Goal: Task Accomplishment & Management: Use online tool/utility

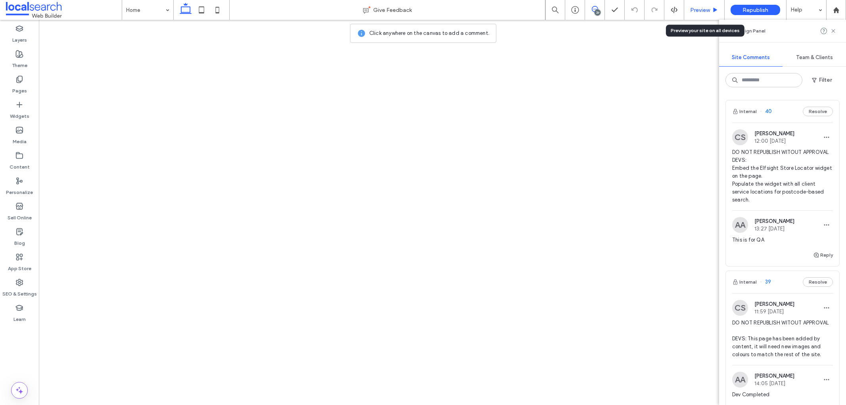
click at [694, 9] on span "Preview" at bounding box center [700, 10] width 20 height 7
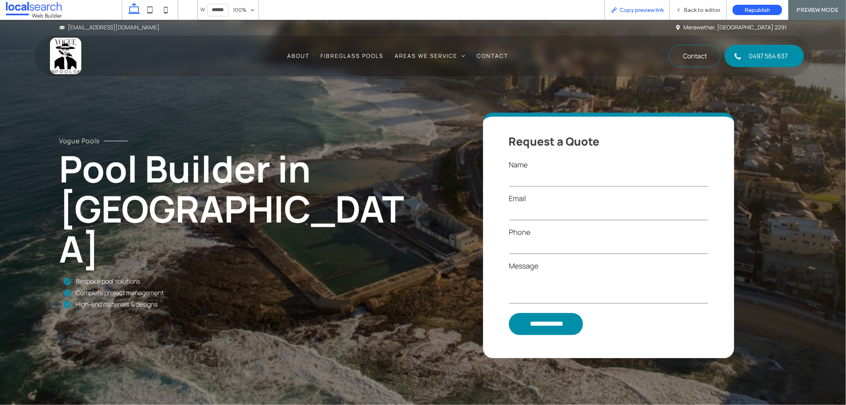
click at [653, 8] on span "Copy preview link" at bounding box center [641, 10] width 44 height 7
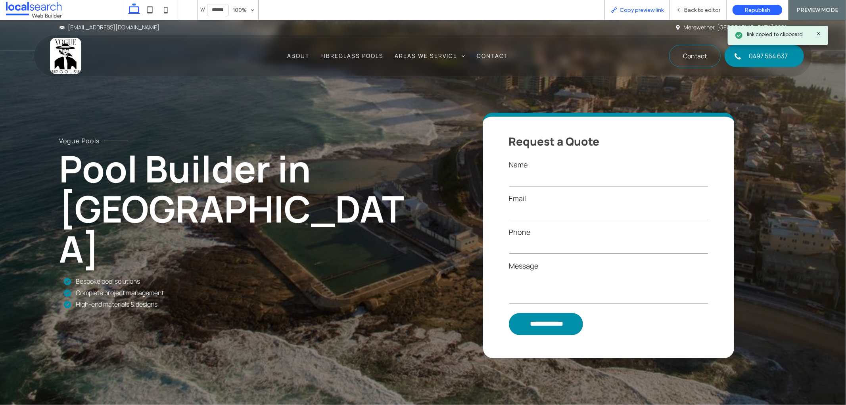
click at [653, 8] on span "Copy preview link" at bounding box center [641, 10] width 44 height 7
click at [686, 9] on span "Back to editor" at bounding box center [702, 10] width 36 height 7
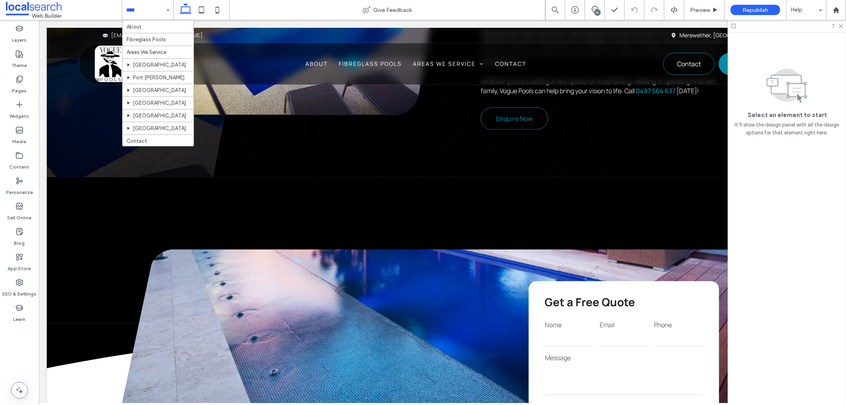
scroll to position [15, 0]
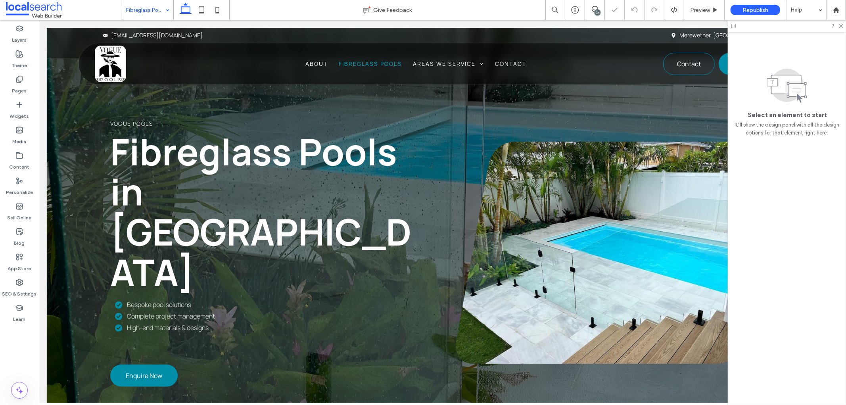
click at [132, 5] on input at bounding box center [145, 10] width 39 height 20
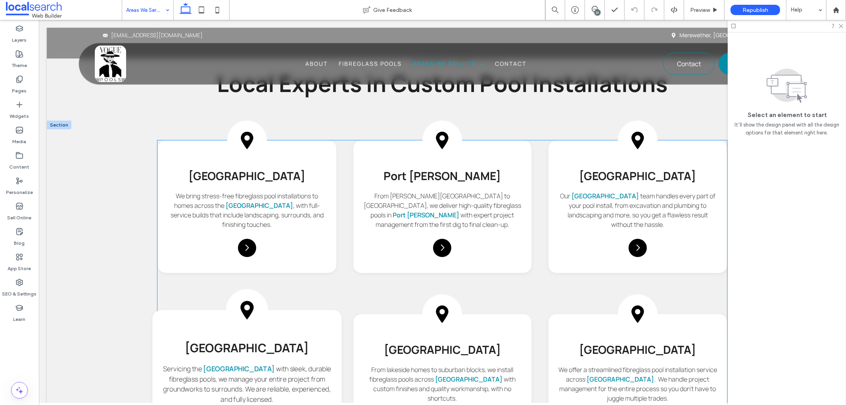
scroll to position [397, 0]
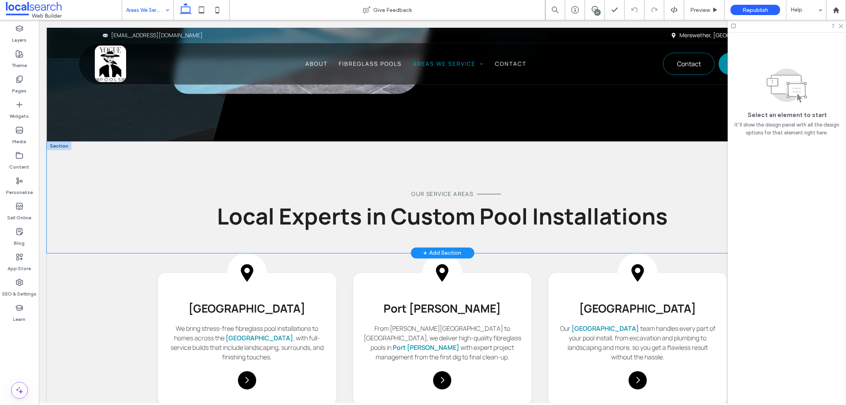
click at [167, 176] on div "Our service areas Local Experts in Custom Pool Installations" at bounding box center [441, 196] width 791 height 111
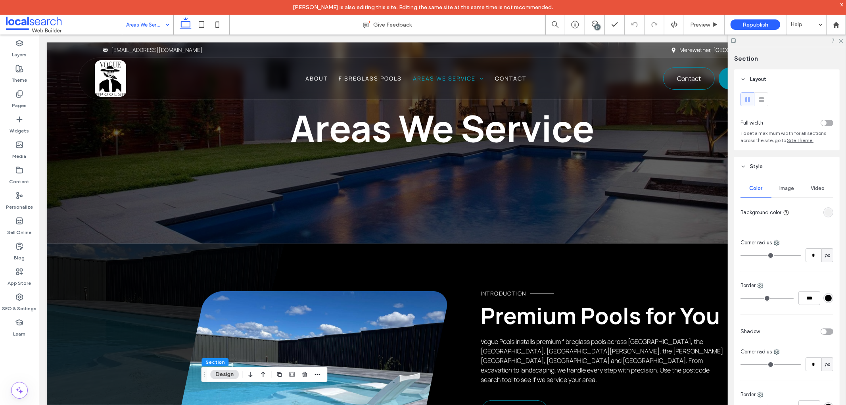
scroll to position [0, 0]
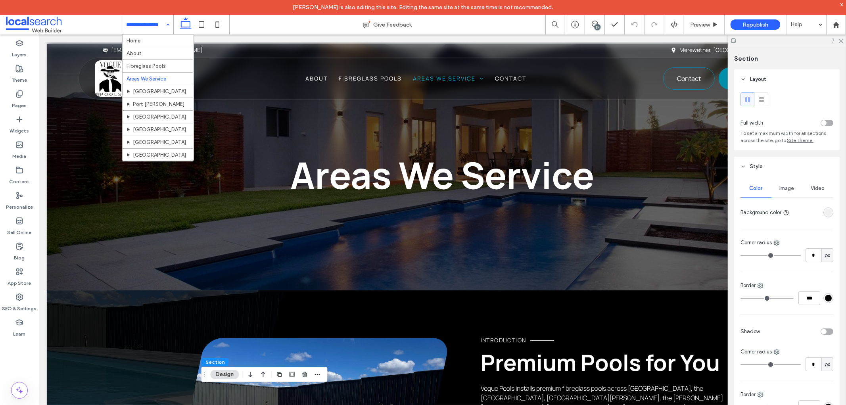
click at [597, 26] on div "37" at bounding box center [597, 27] width 6 height 6
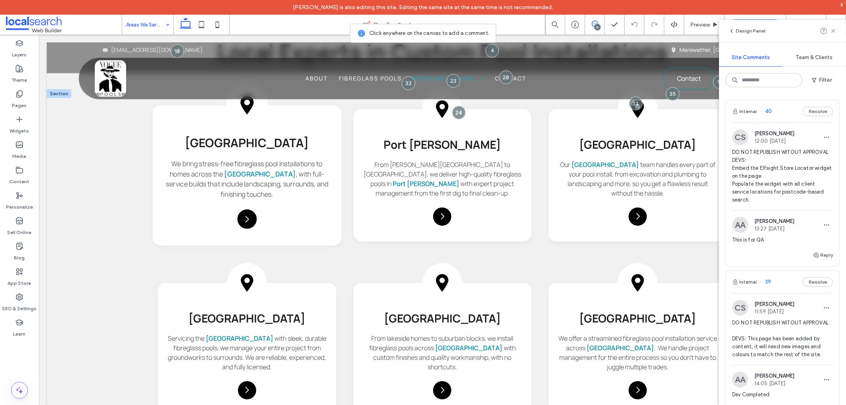
scroll to position [573, 0]
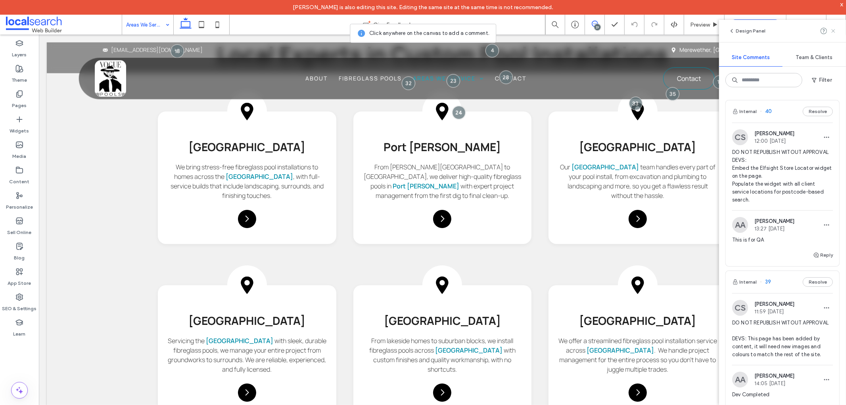
click at [831, 32] on icon at bounding box center [833, 31] width 6 height 6
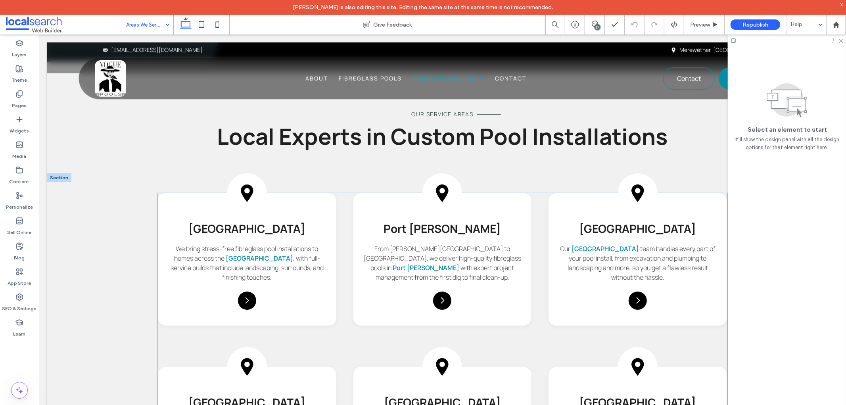
scroll to position [485, 0]
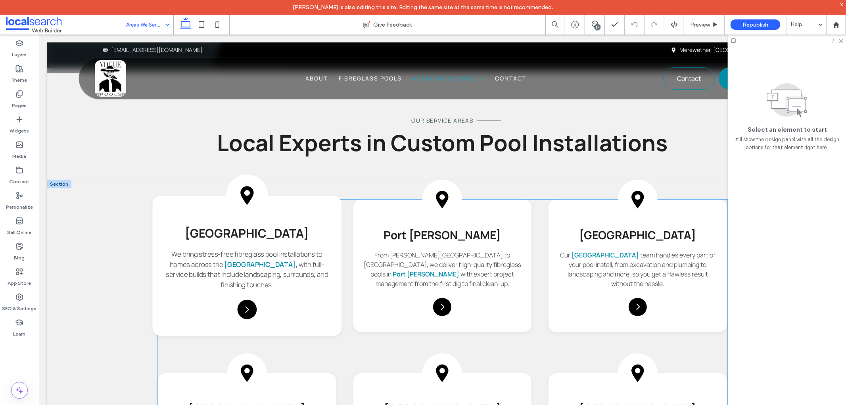
click at [313, 213] on div "Pin Icon [GEOGRAPHIC_DATA] We bring stress-free fibreglass pool installations t…" at bounding box center [246, 265] width 189 height 140
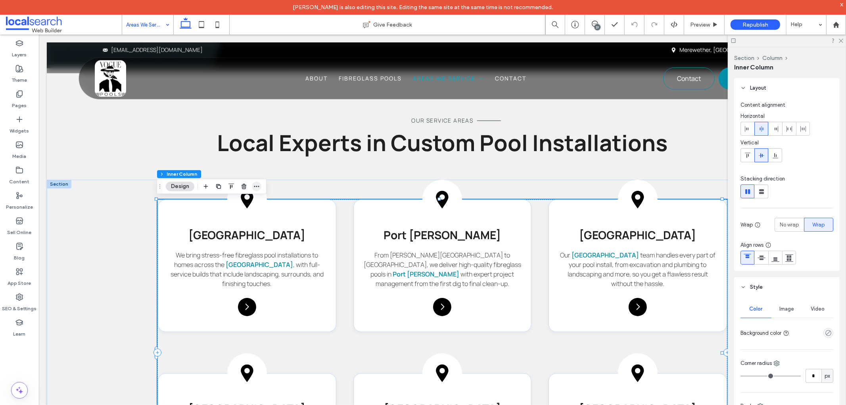
click at [256, 188] on icon "button" at bounding box center [256, 186] width 6 height 6
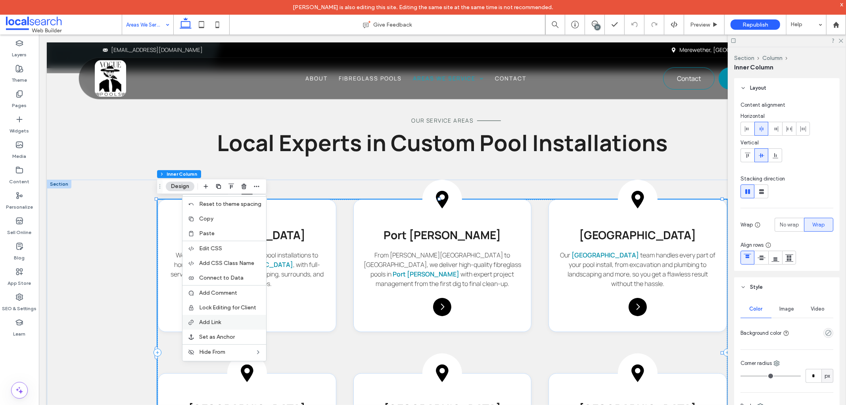
click at [232, 320] on label "Add Link" at bounding box center [230, 322] width 62 height 7
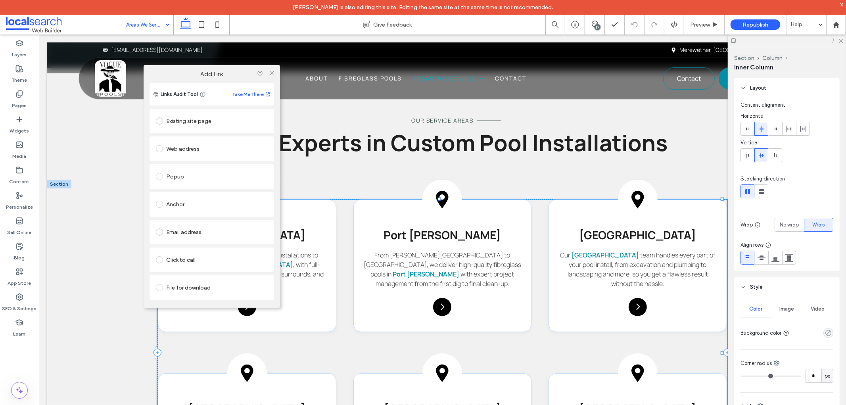
click at [193, 121] on div "Existing site page" at bounding box center [212, 121] width 112 height 13
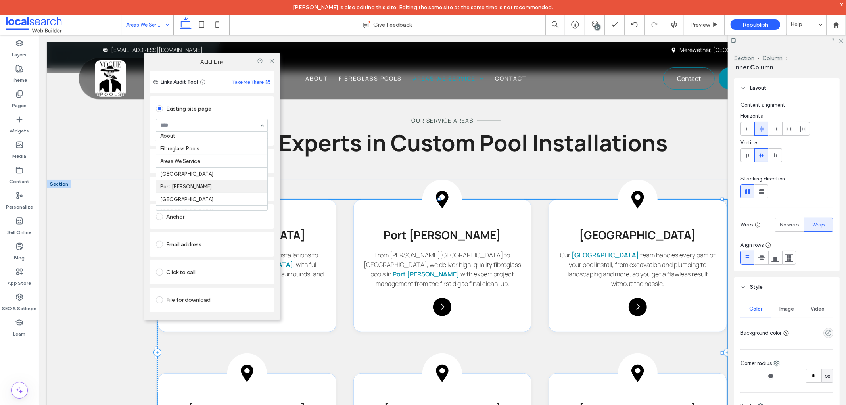
scroll to position [0, 0]
click at [272, 60] on icon at bounding box center [272, 61] width 6 height 6
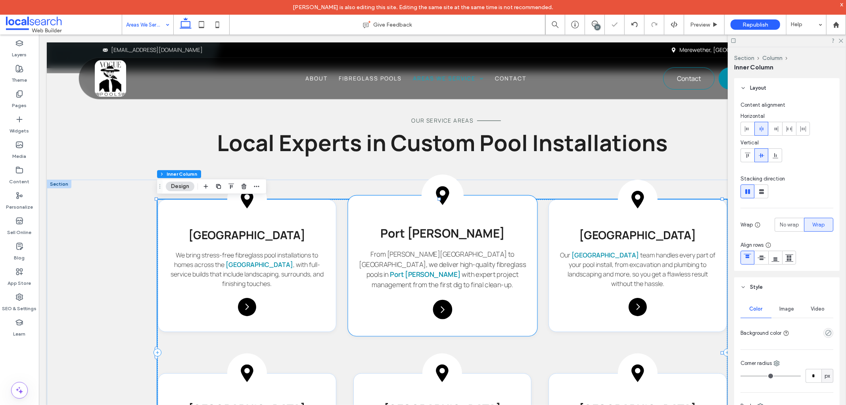
click at [387, 303] on div "Pin Icon [GEOGRAPHIC_DATA][PERSON_NAME] From [PERSON_NAME][GEOGRAPHIC_DATA] to …" at bounding box center [441, 265] width 189 height 140
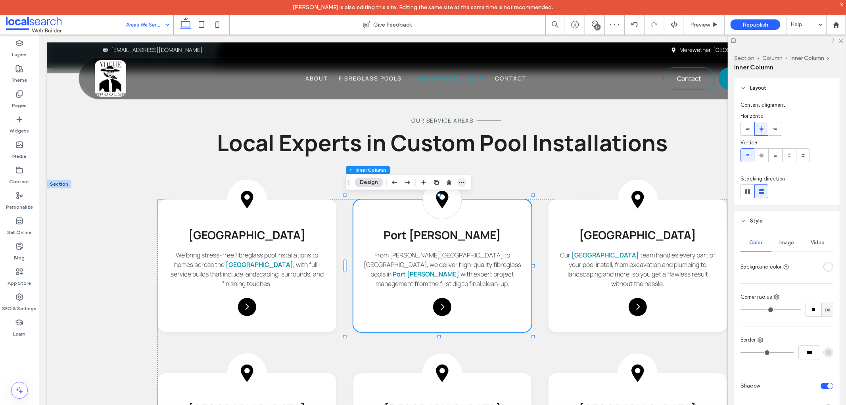
click at [461, 180] on icon "button" at bounding box center [461, 182] width 6 height 6
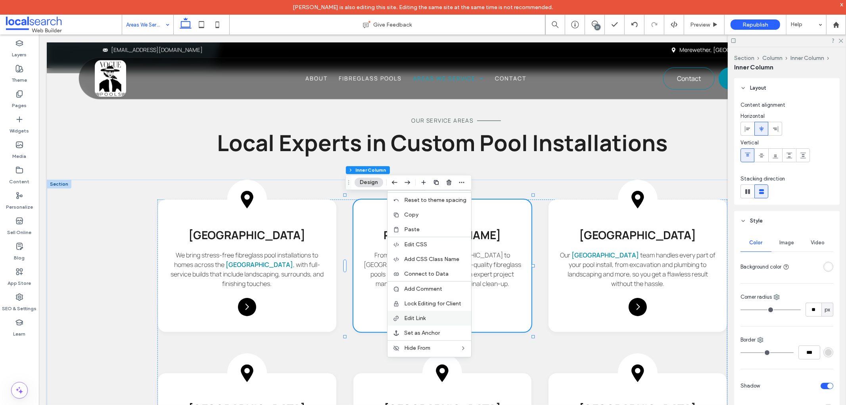
click at [428, 316] on label "Edit Link" at bounding box center [435, 318] width 62 height 7
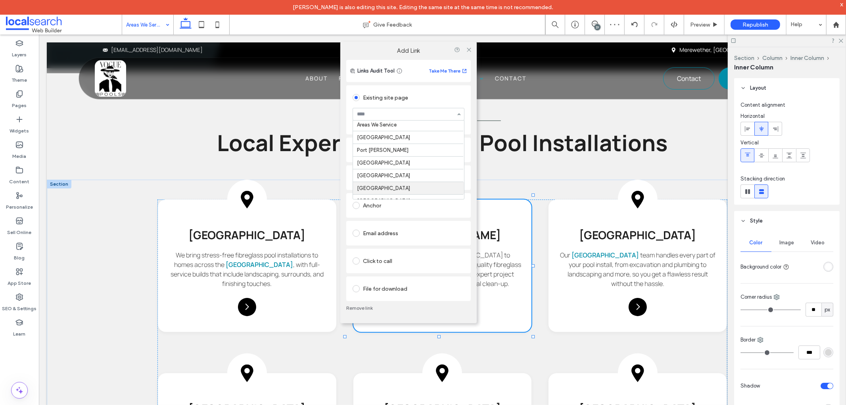
scroll to position [19, 0]
click at [468, 52] on icon at bounding box center [469, 49] width 6 height 6
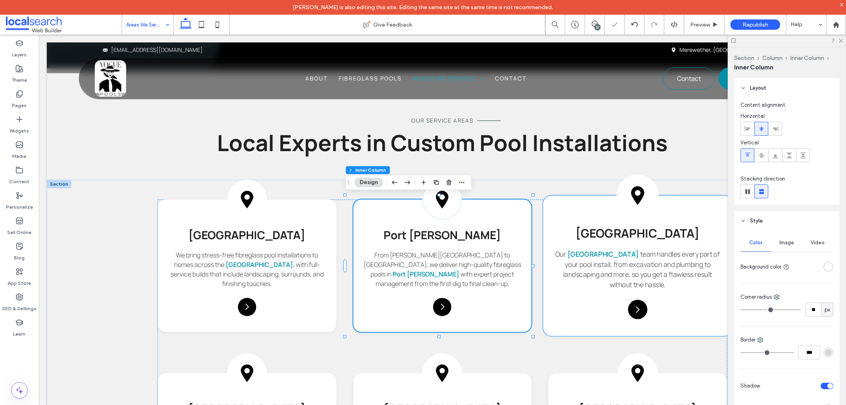
click at [564, 311] on div "Pin Icon [GEOGRAPHIC_DATA] Our Newcastle team handles every part of your pool i…" at bounding box center [637, 265] width 189 height 140
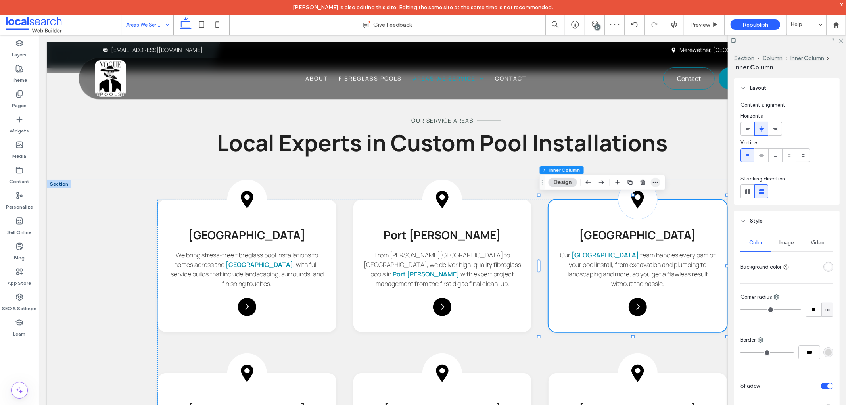
click at [656, 186] on span "button" at bounding box center [656, 183] width 10 height 10
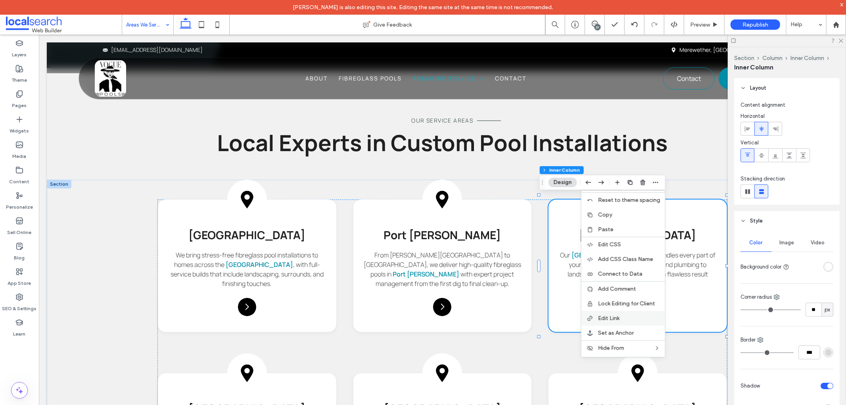
click at [617, 317] on span "Edit Link" at bounding box center [608, 318] width 21 height 7
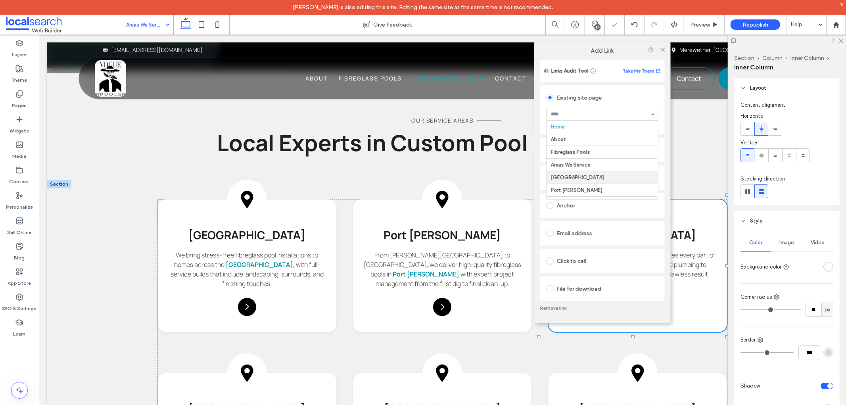
scroll to position [44, 0]
click at [663, 50] on use at bounding box center [663, 50] width 4 height 4
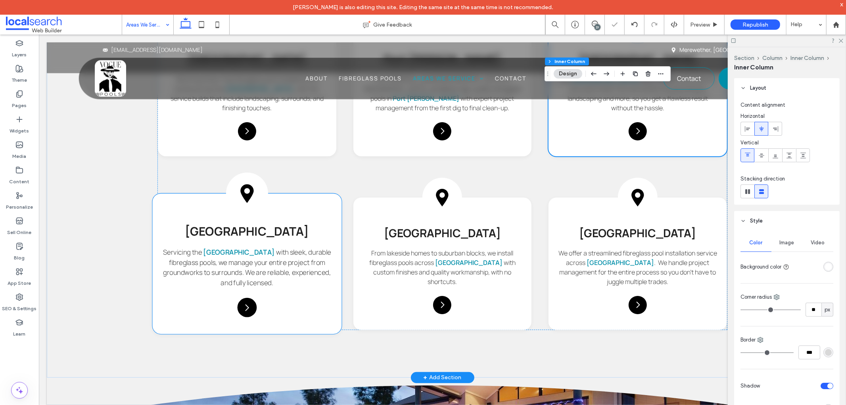
scroll to position [661, 0]
click at [326, 206] on div "Pin Icon [GEOGRAPHIC_DATA] Servicing the [GEOGRAPHIC_DATA] with sleek, durable …" at bounding box center [246, 263] width 189 height 140
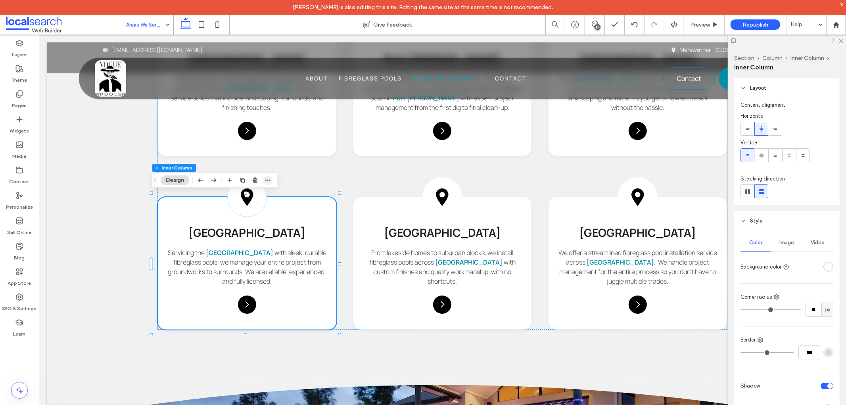
click at [269, 180] on icon "button" at bounding box center [268, 180] width 6 height 6
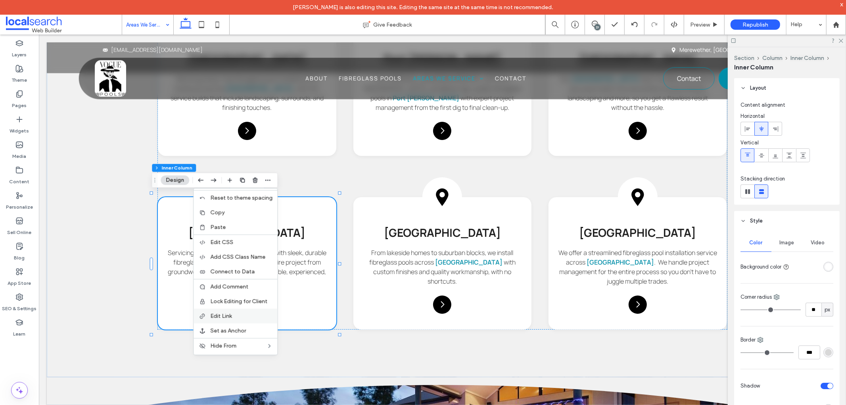
click at [232, 315] on span "Edit Link" at bounding box center [220, 316] width 21 height 7
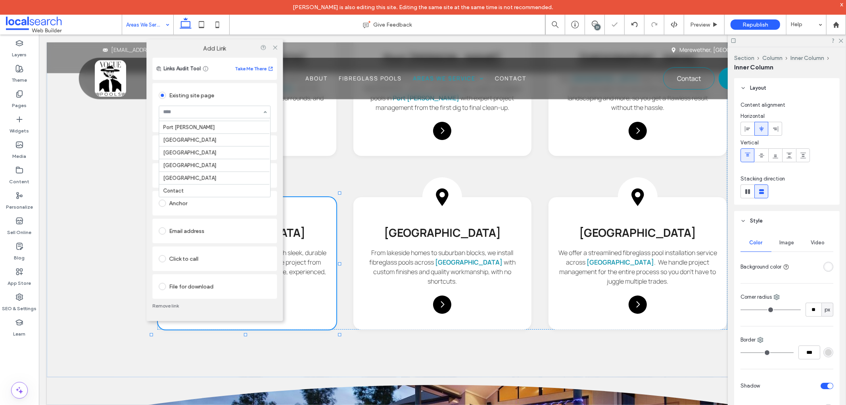
scroll to position [63, 0]
click at [276, 46] on icon at bounding box center [275, 47] width 6 height 6
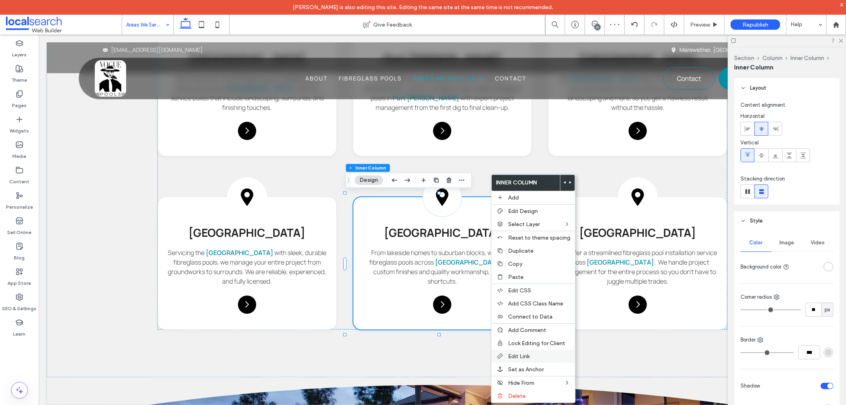
click at [543, 359] on div "Edit Link" at bounding box center [533, 356] width 84 height 13
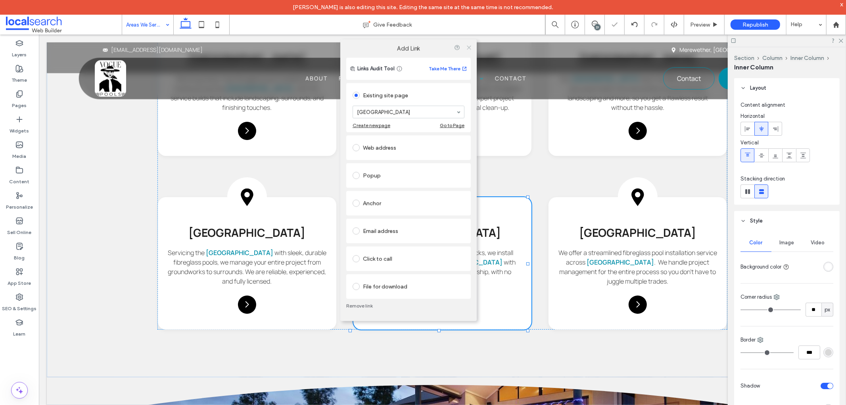
click at [470, 48] on icon at bounding box center [469, 47] width 6 height 6
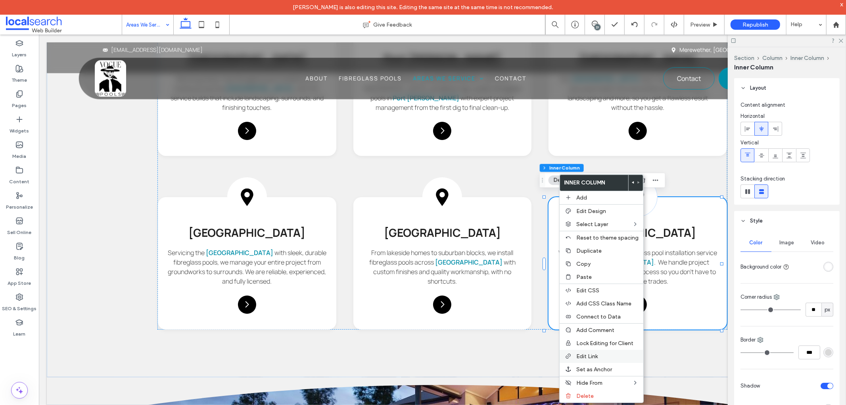
click at [600, 354] on label "Edit Link" at bounding box center [607, 356] width 62 height 7
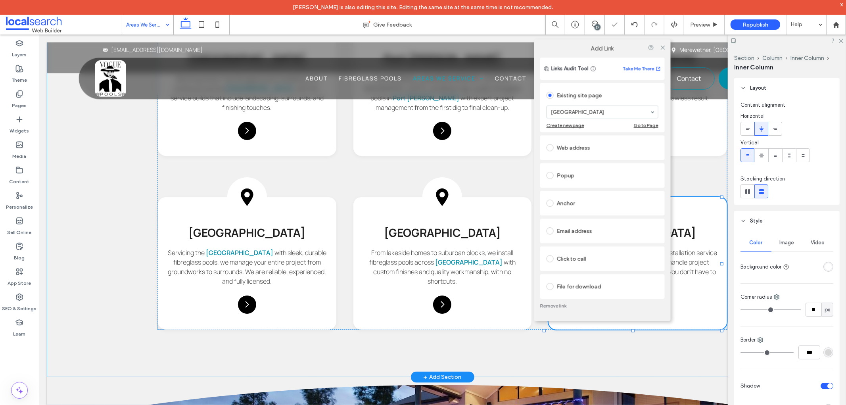
click at [134, 191] on div "Pin Icon [GEOGRAPHIC_DATA] We bring stress-free fibreglass pool installations t…" at bounding box center [441, 190] width 791 height 374
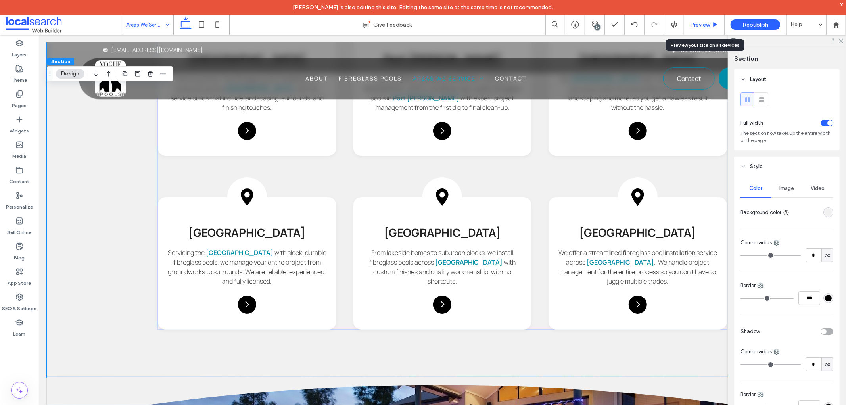
click at [711, 27] on div "Preview" at bounding box center [704, 24] width 40 height 7
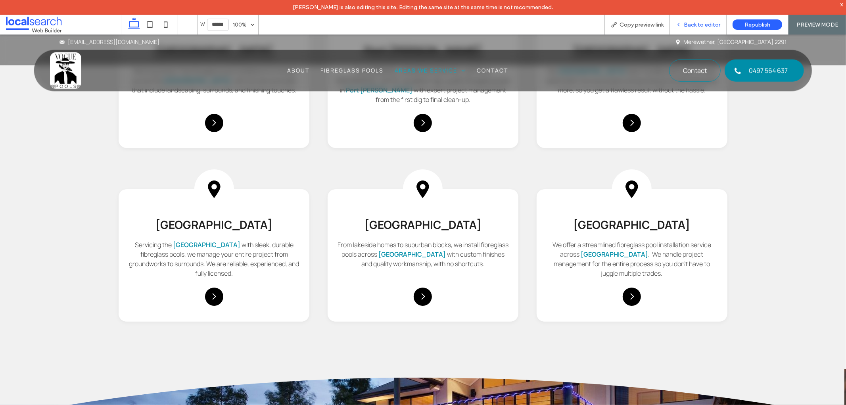
scroll to position [653, 0]
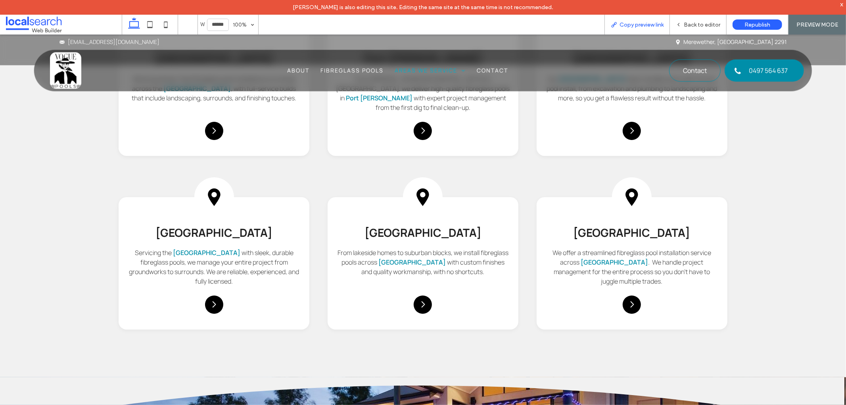
click at [630, 26] on span "Copy preview link" at bounding box center [641, 24] width 44 height 7
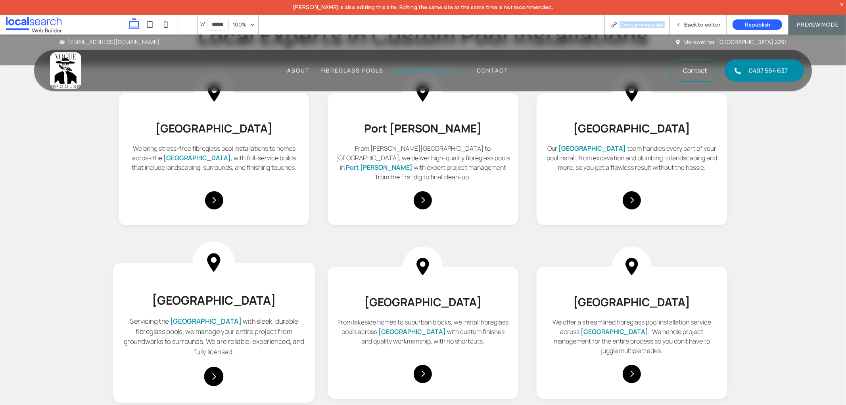
scroll to position [521, 0]
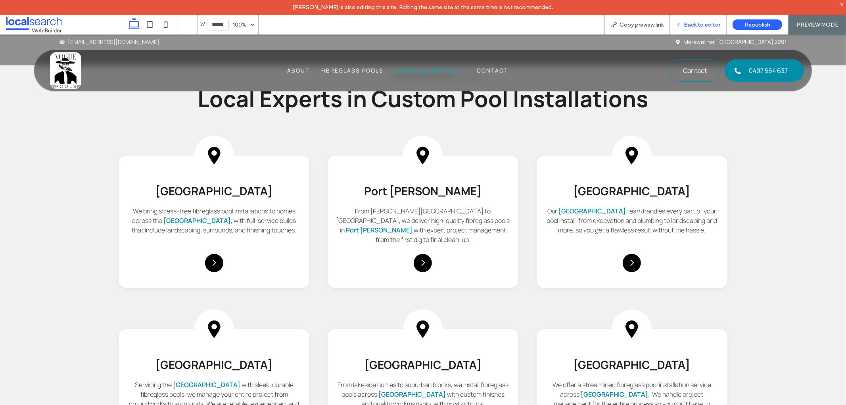
click at [699, 20] on div "Back to editor" at bounding box center [698, 25] width 57 height 20
click at [703, 27] on span "Back to editor" at bounding box center [702, 24] width 36 height 7
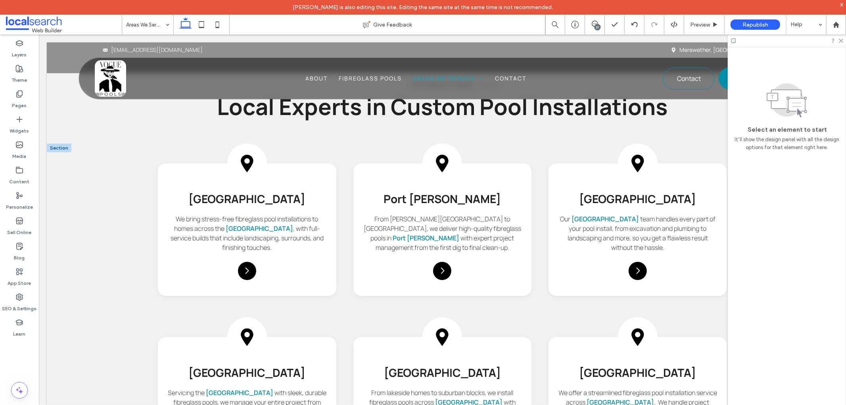
scroll to position [529, 0]
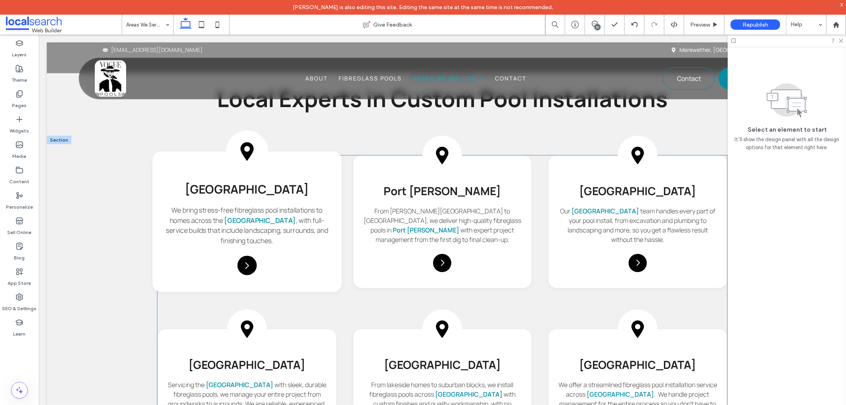
click at [320, 171] on div "Pin Icon [GEOGRAPHIC_DATA] We bring stress-free fibreglass pool installations t…" at bounding box center [246, 221] width 189 height 140
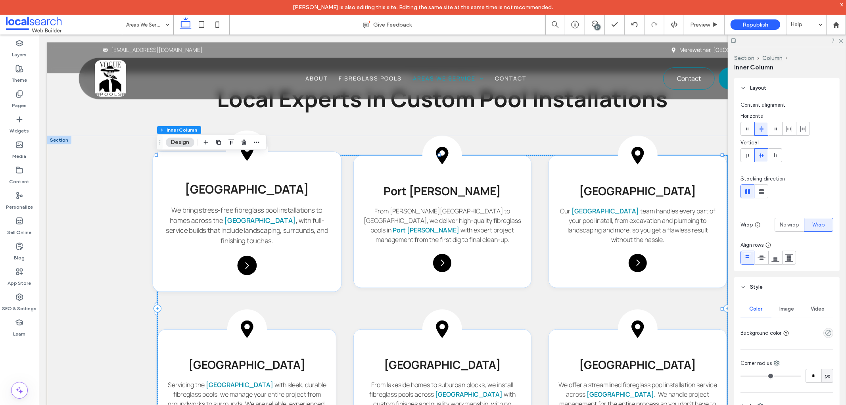
click at [315, 160] on div "Pin Icon [GEOGRAPHIC_DATA] We bring stress-free fibreglass pool installations t…" at bounding box center [246, 221] width 189 height 140
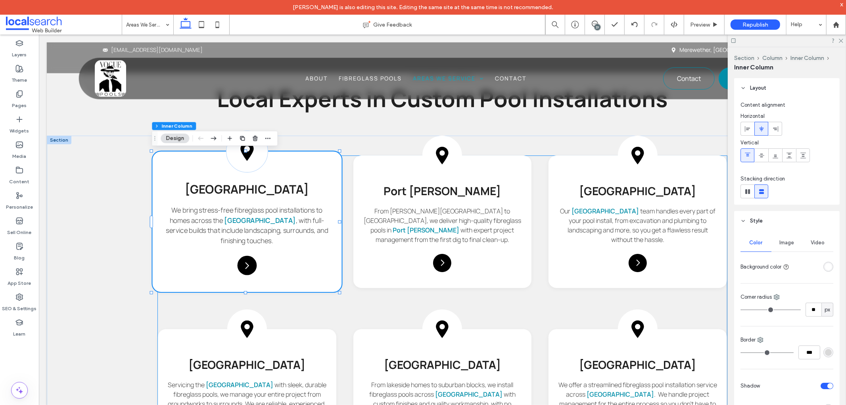
click at [315, 160] on div "Pin Icon [GEOGRAPHIC_DATA] We bring stress-free fibreglass pool installations t…" at bounding box center [246, 221] width 189 height 140
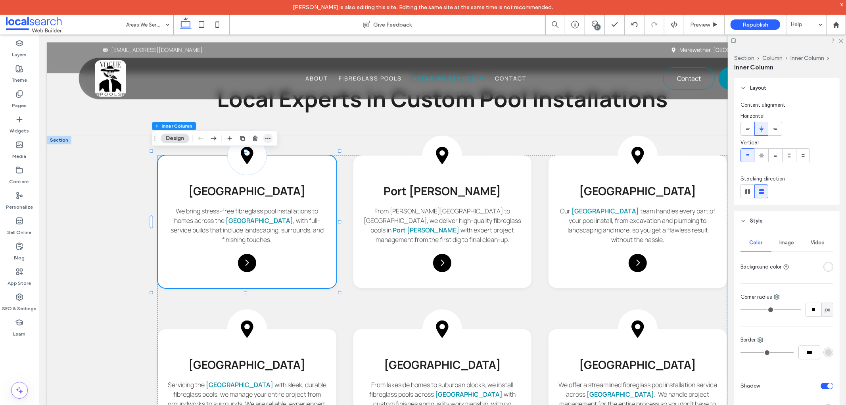
click at [269, 137] on icon "button" at bounding box center [268, 138] width 6 height 6
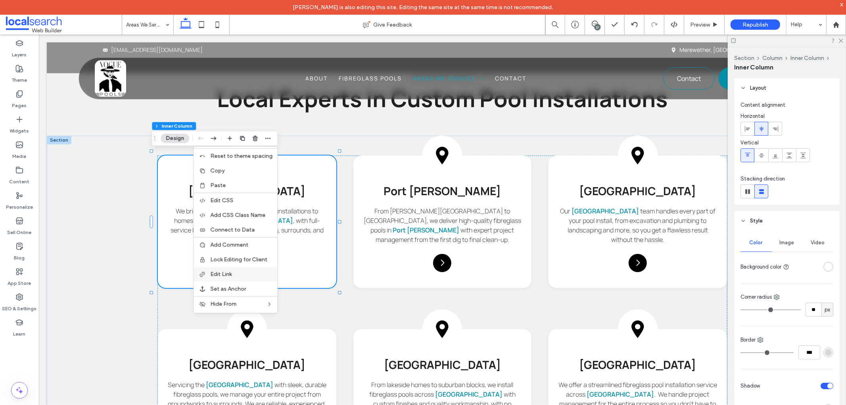
click at [255, 271] on label "Edit Link" at bounding box center [241, 274] width 62 height 7
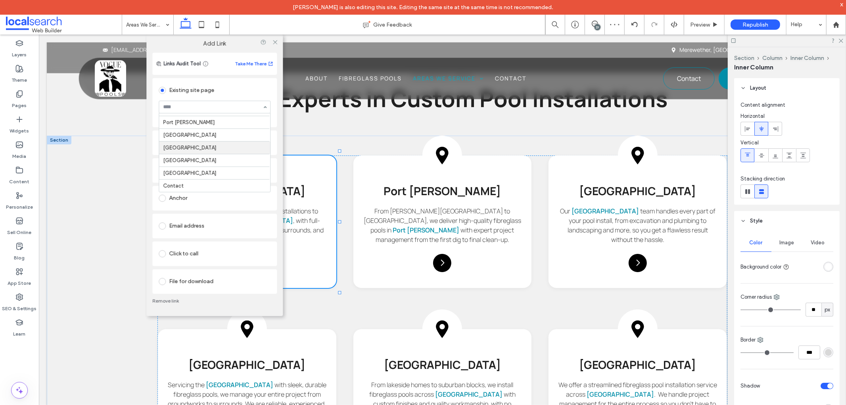
scroll to position [19, 0]
click at [274, 41] on use at bounding box center [275, 42] width 4 height 4
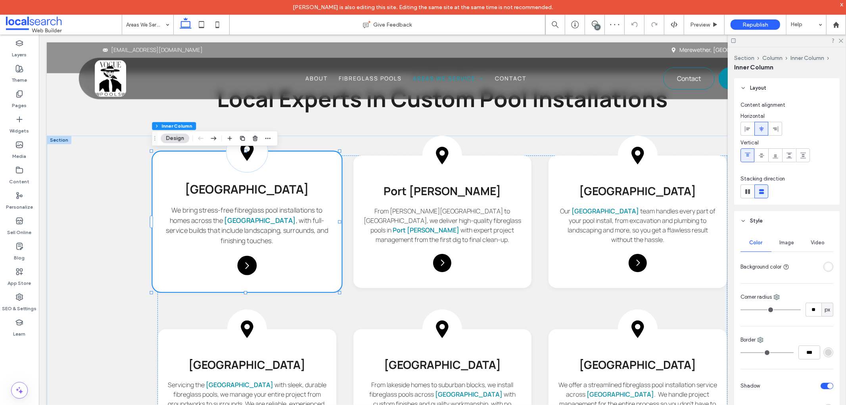
click at [274, 261] on div "Pin Icon [GEOGRAPHIC_DATA] We bring stress-free fibreglass pool installations t…" at bounding box center [246, 221] width 189 height 140
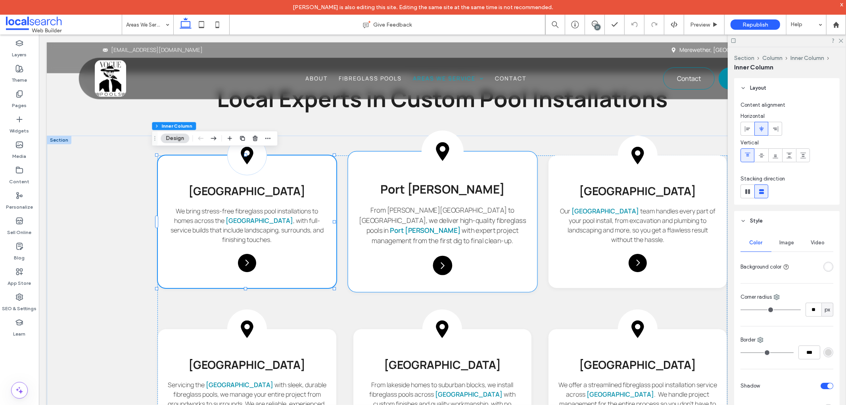
click at [479, 250] on div "Pin Icon [GEOGRAPHIC_DATA][PERSON_NAME] From [PERSON_NAME][GEOGRAPHIC_DATA] to …" at bounding box center [441, 221] width 189 height 140
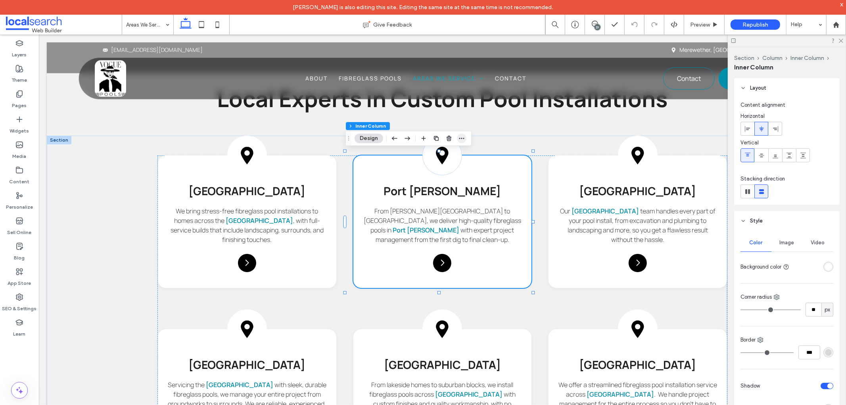
click at [461, 138] on icon "button" at bounding box center [461, 138] width 6 height 6
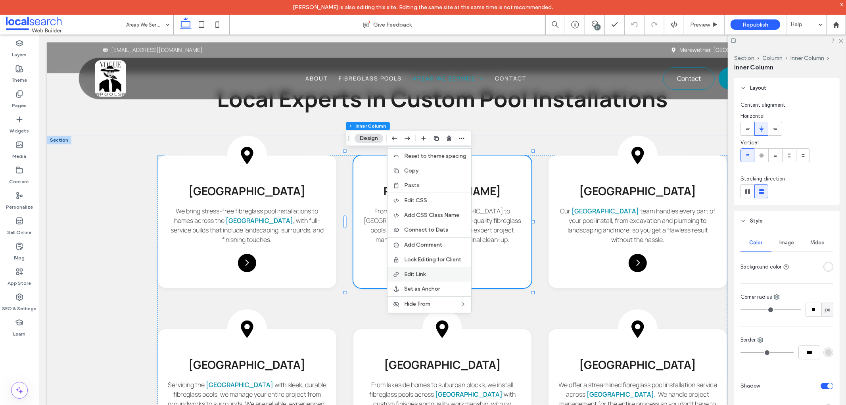
click at [433, 271] on label "Edit Link" at bounding box center [435, 274] width 62 height 7
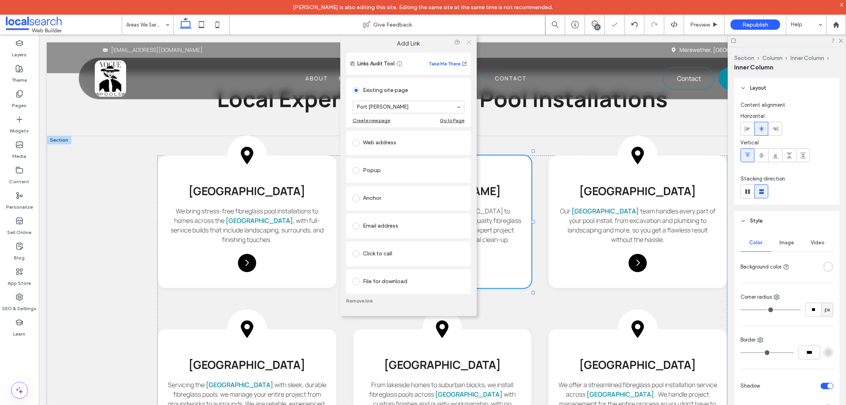
click at [467, 43] on icon at bounding box center [469, 42] width 6 height 6
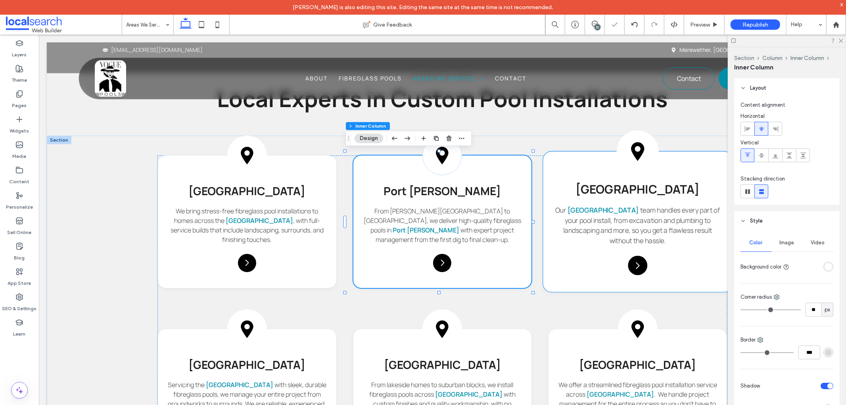
click at [576, 261] on div "Pin Icon [GEOGRAPHIC_DATA] Our Newcastle team handles every part of your pool i…" at bounding box center [637, 221] width 189 height 140
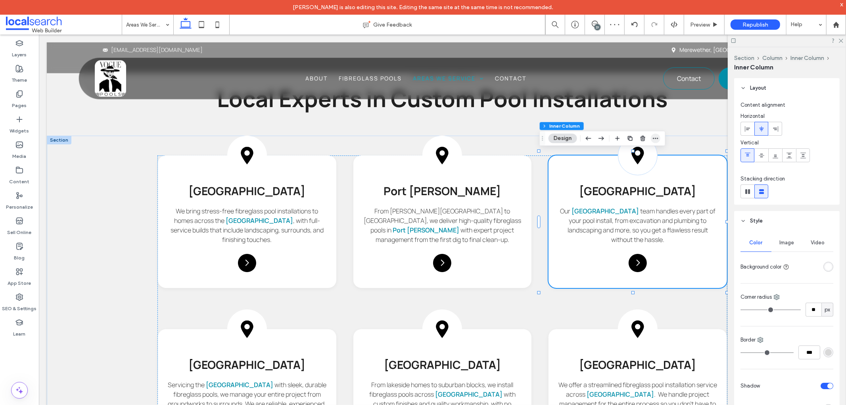
click at [655, 136] on icon "button" at bounding box center [655, 138] width 6 height 6
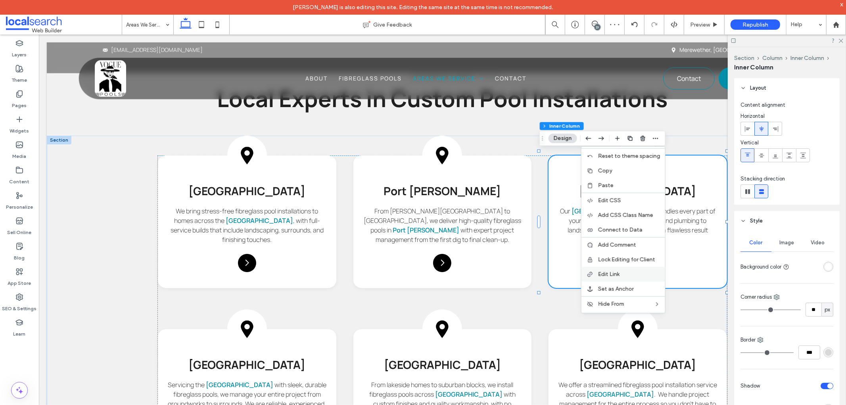
click at [629, 272] on label "Edit Link" at bounding box center [629, 274] width 62 height 7
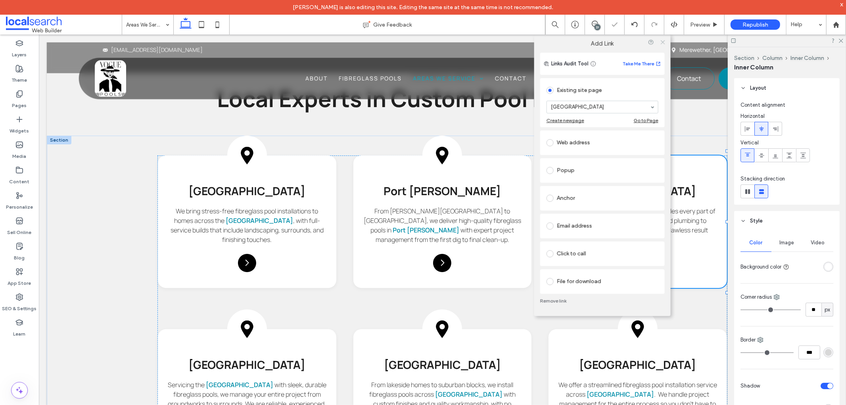
click at [660, 42] on icon at bounding box center [663, 42] width 6 height 6
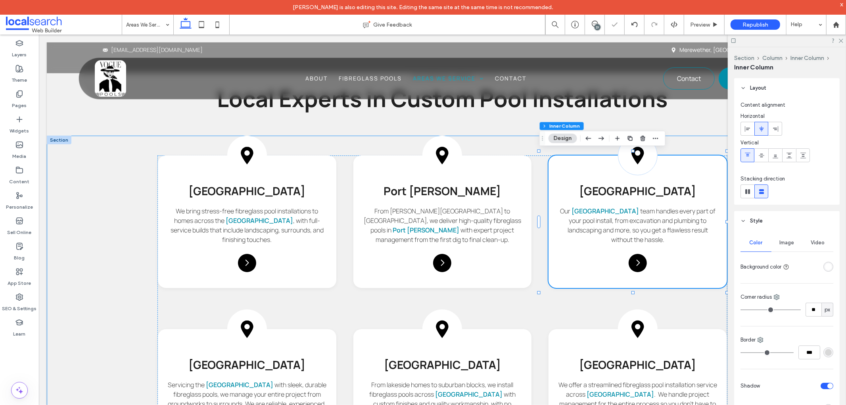
click at [104, 258] on div "Pin Icon [GEOGRAPHIC_DATA] We bring stress-free fibreglass pool installations t…" at bounding box center [441, 322] width 791 height 374
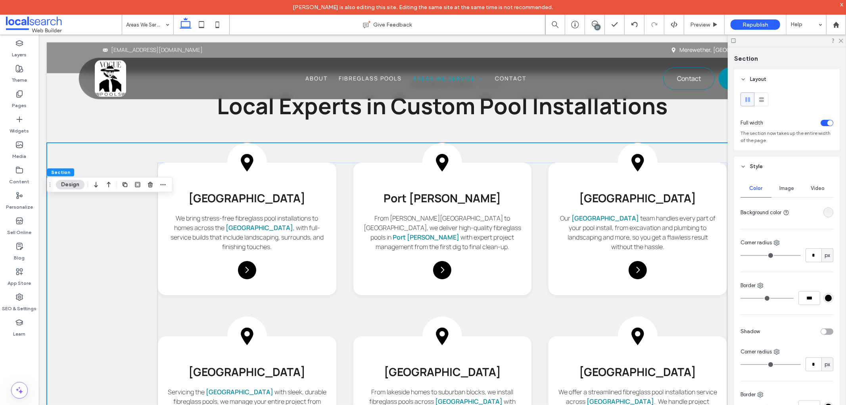
scroll to position [389, 0]
